Goal: Information Seeking & Learning: Learn about a topic

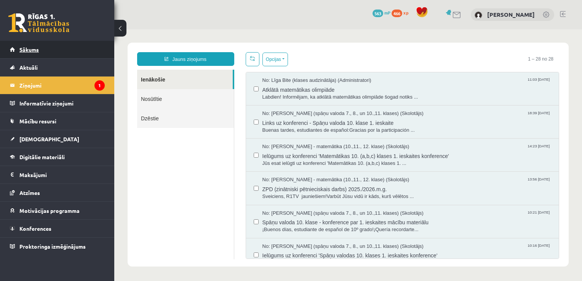
click at [15, 46] on link "Sākums" at bounding box center [57, 50] width 95 height 18
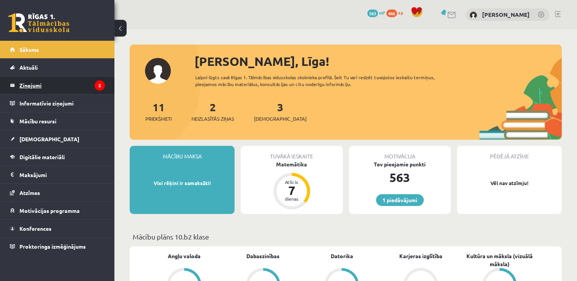
click at [64, 85] on legend "Ziņojumi 2" at bounding box center [61, 86] width 85 height 18
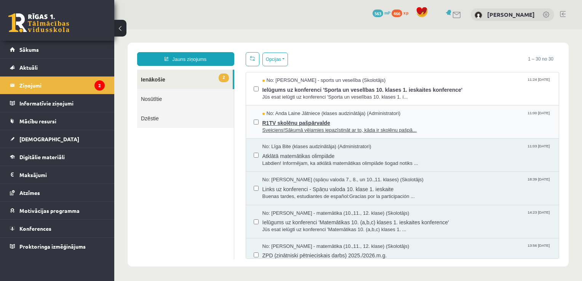
click at [329, 119] on span "R1TV skolēnu pašpārvalde" at bounding box center [407, 122] width 289 height 10
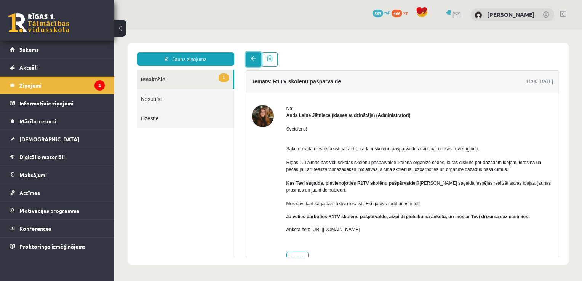
click at [253, 60] on span at bounding box center [253, 58] width 5 height 5
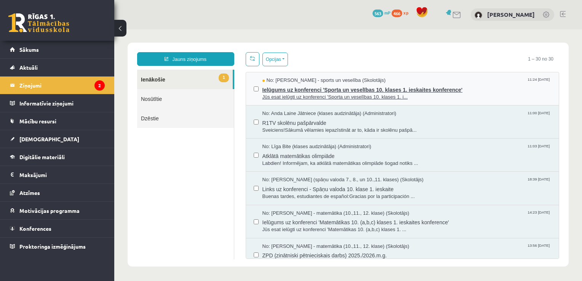
click at [291, 89] on span "Ielūgums uz konferenci 'Sporta un veselības 10. klases 1. ieskaites konference'" at bounding box center [407, 89] width 289 height 10
click at [292, 96] on span "Jūs esat ielūgti uz konferenci 'Sporta un veselības 10. klases 1. i..." at bounding box center [407, 97] width 289 height 7
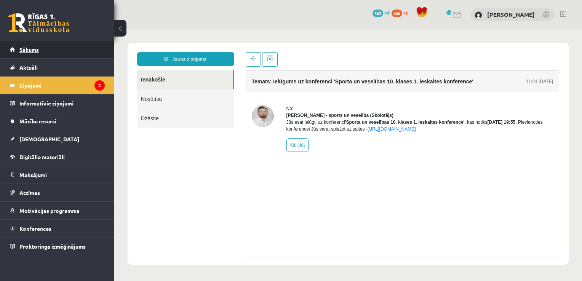
click at [27, 50] on span "Sākums" at bounding box center [28, 49] width 19 height 7
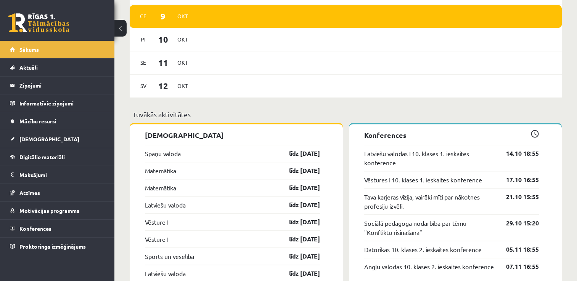
scroll to position [572, 0]
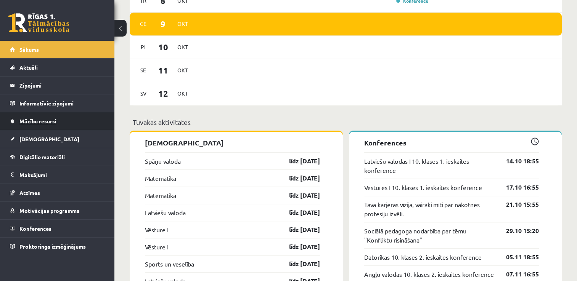
click at [34, 122] on span "Mācību resursi" at bounding box center [37, 121] width 37 height 7
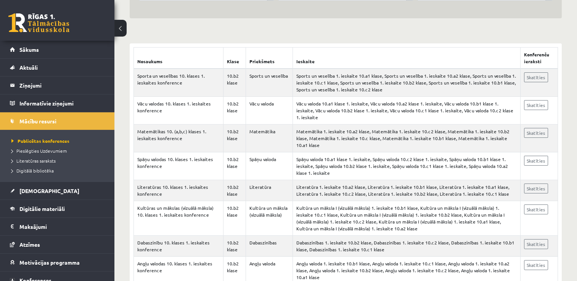
scroll to position [114, 0]
